Goal: Task Accomplishment & Management: Manage account settings

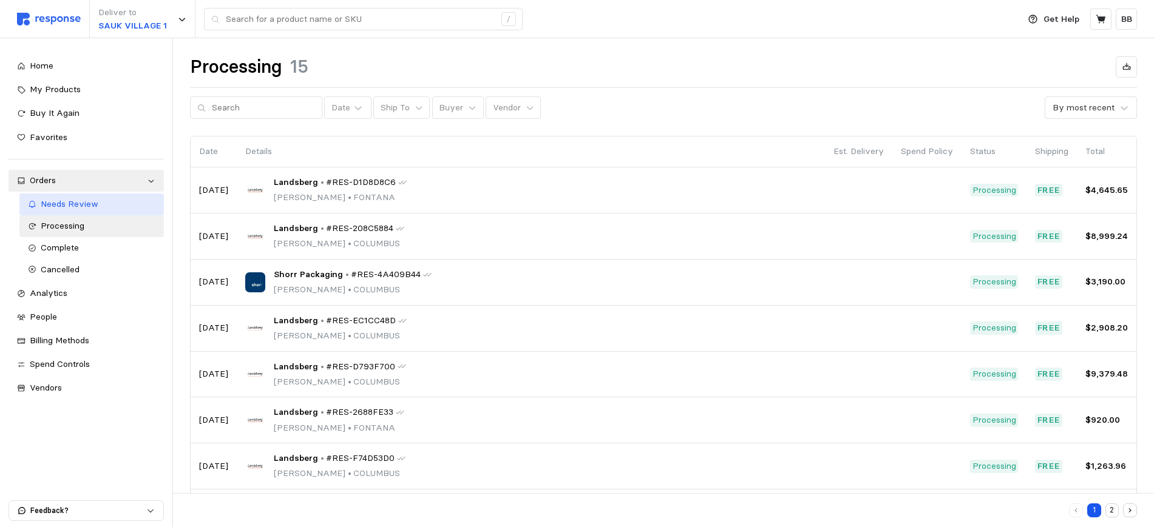
click at [66, 202] on span "Needs Review" at bounding box center [70, 203] width 58 height 11
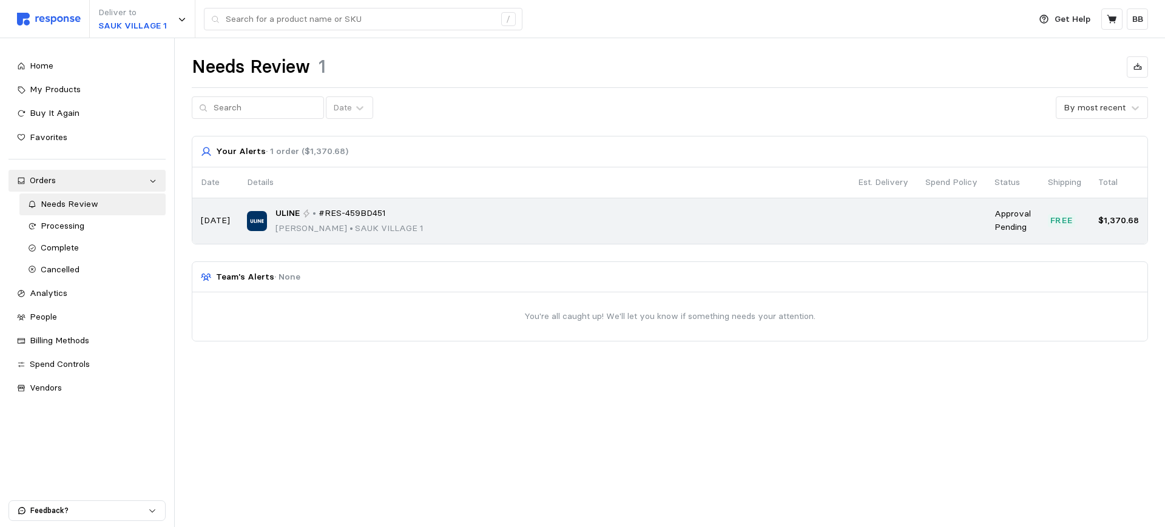
click at [701, 199] on td "ULINE • #RES-459BD451 [PERSON_NAME] • [GEOGRAPHIC_DATA] 1" at bounding box center [544, 221] width 611 height 46
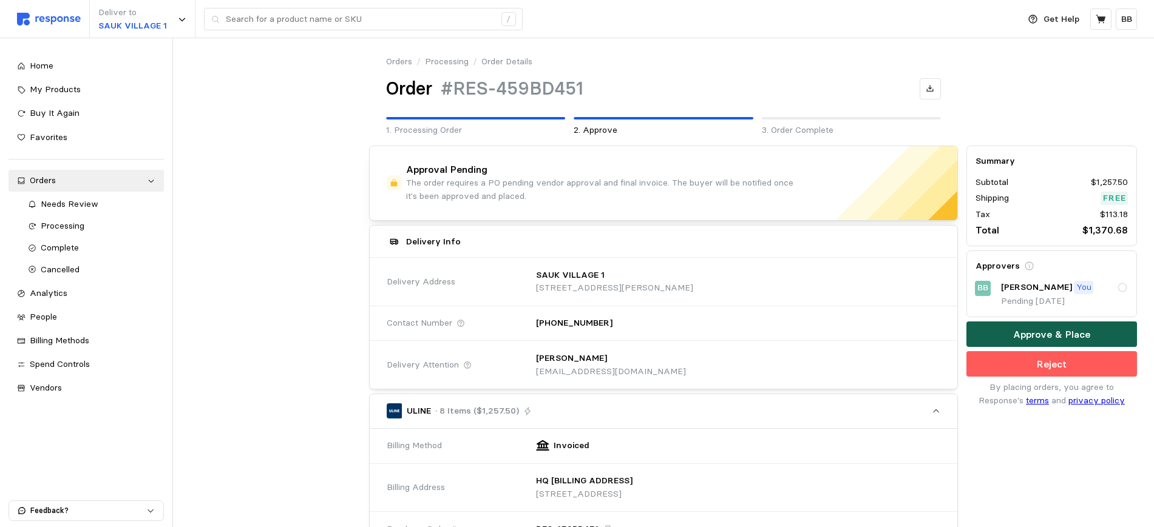
click at [1065, 332] on p "Approve & Place" at bounding box center [1051, 334] width 77 height 15
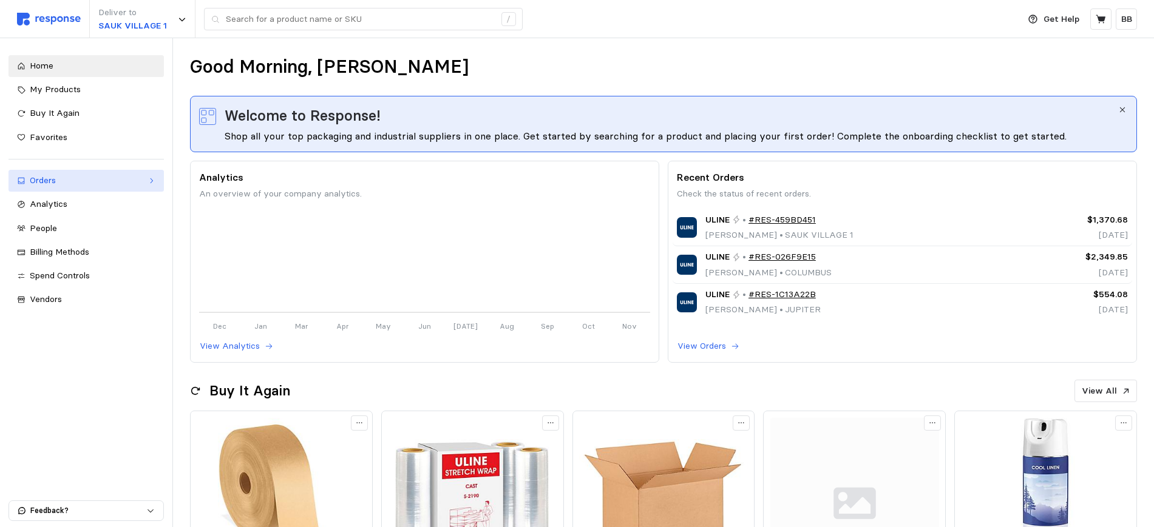
click at [63, 181] on div "Orders" at bounding box center [86, 180] width 113 height 13
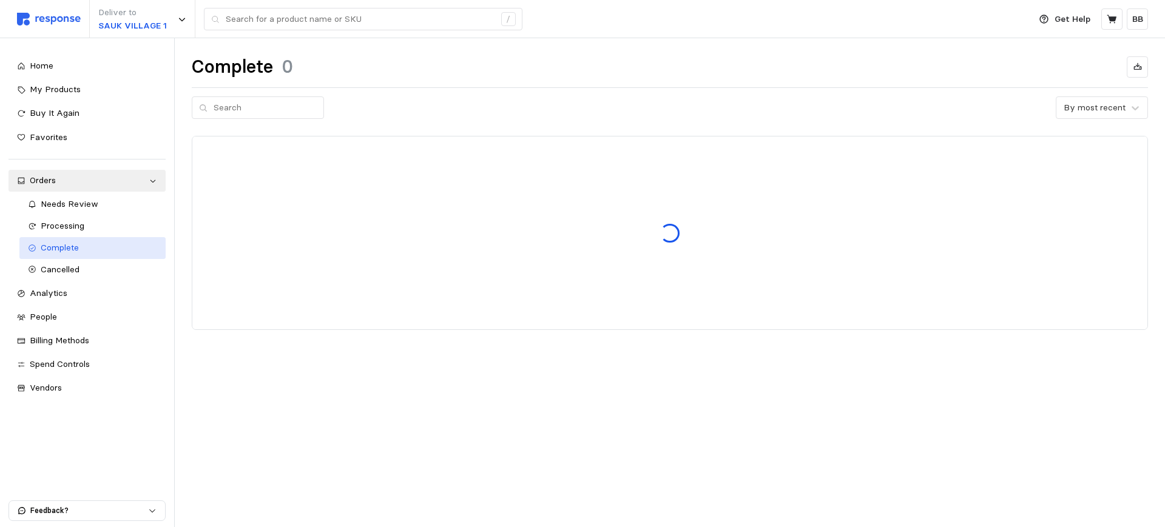
click at [70, 250] on span "Complete" at bounding box center [60, 247] width 38 height 11
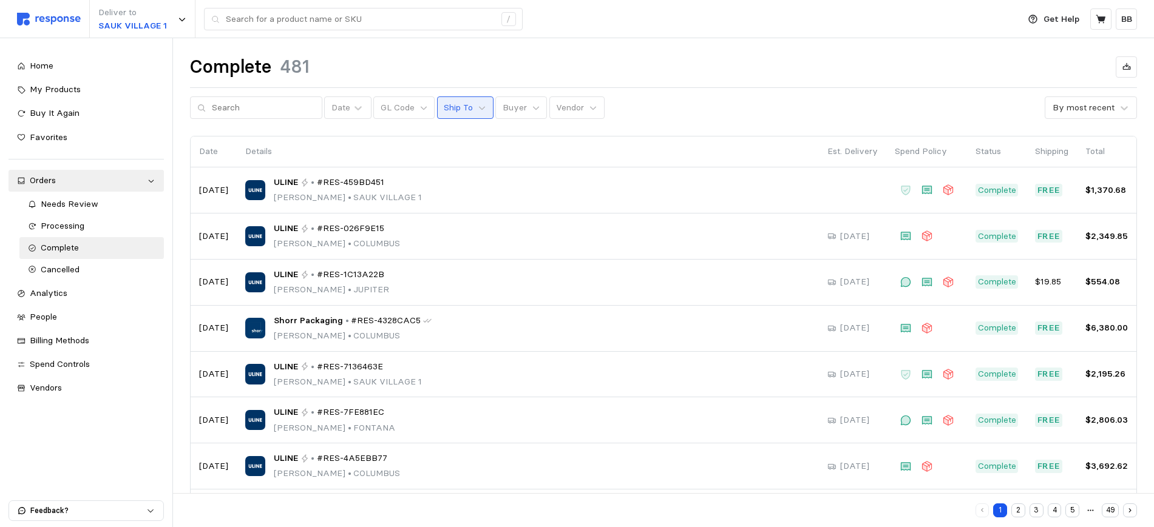
click at [458, 103] on p "Ship To" at bounding box center [458, 107] width 29 height 13
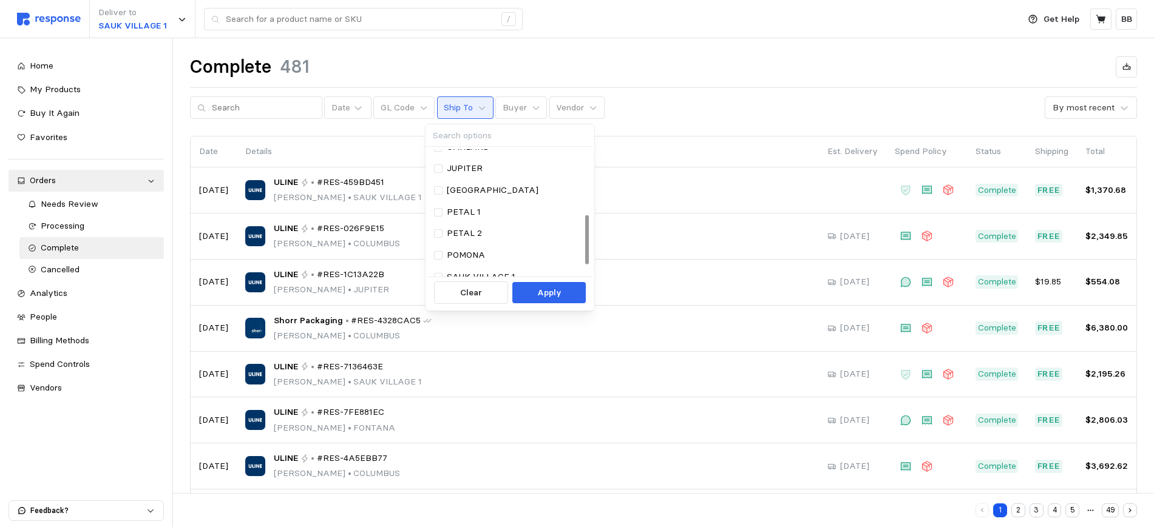
scroll to position [197, 0]
click at [493, 228] on p "SAUK VILLAGE 1" at bounding box center [481, 222] width 69 height 13
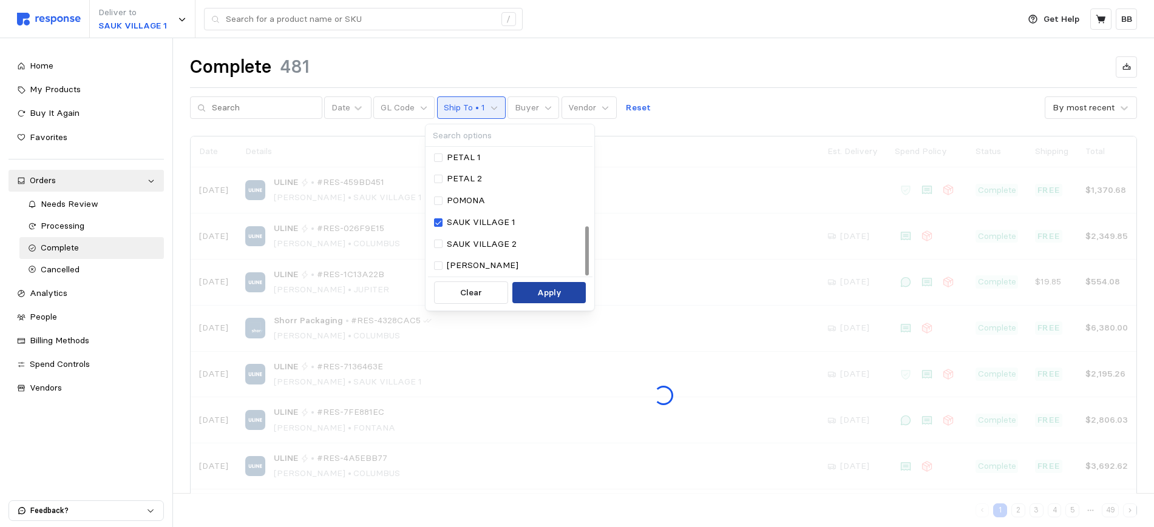
click at [550, 296] on p "Apply" at bounding box center [549, 292] width 24 height 13
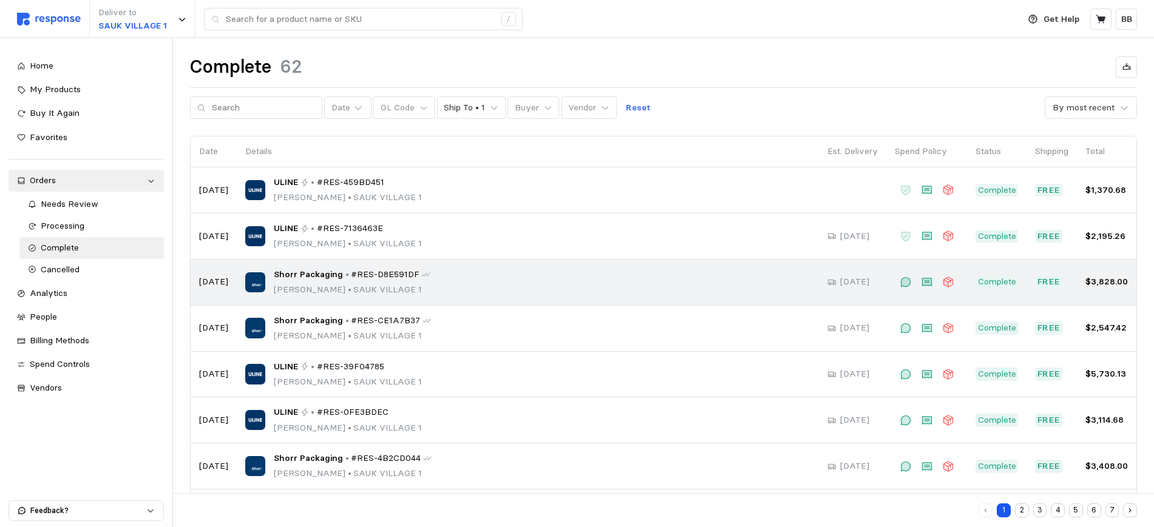
click at [503, 290] on div "Shorr Packaging • #RES-D8E591DF [PERSON_NAME] • [GEOGRAPHIC_DATA] 1" at bounding box center [527, 282] width 565 height 29
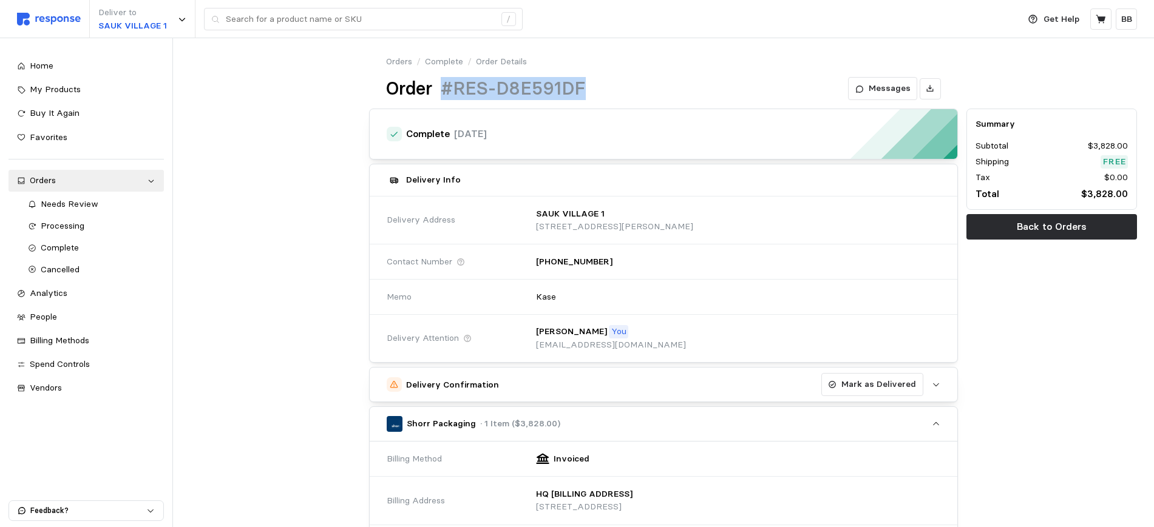
drag, startPoint x: 590, startPoint y: 87, endPoint x: 439, endPoint y: 89, distance: 150.5
click at [439, 89] on div "Order #RES-D8E591DF Messages" at bounding box center [663, 89] width 555 height 24
copy h1 "#RES-D8E591DF"
